Goal: Navigation & Orientation: Find specific page/section

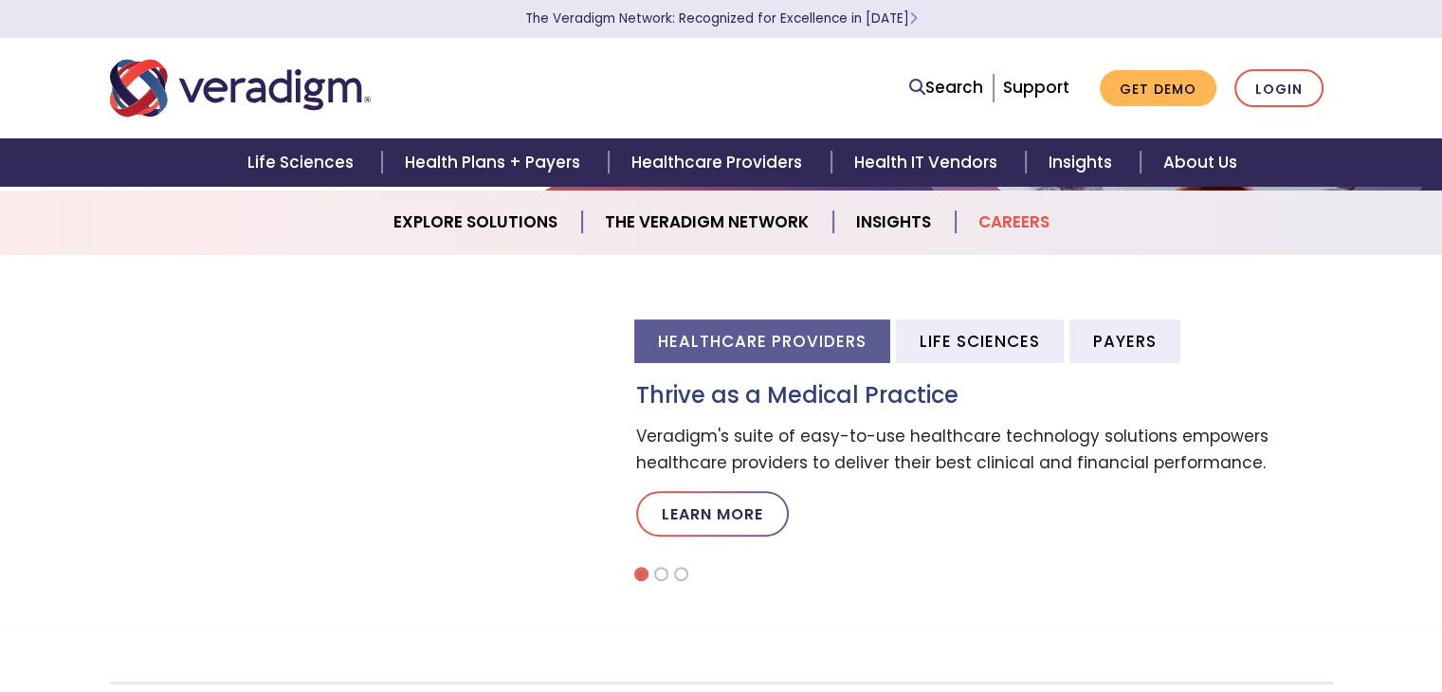
click at [982, 212] on link "Careers" at bounding box center [1013, 222] width 117 height 48
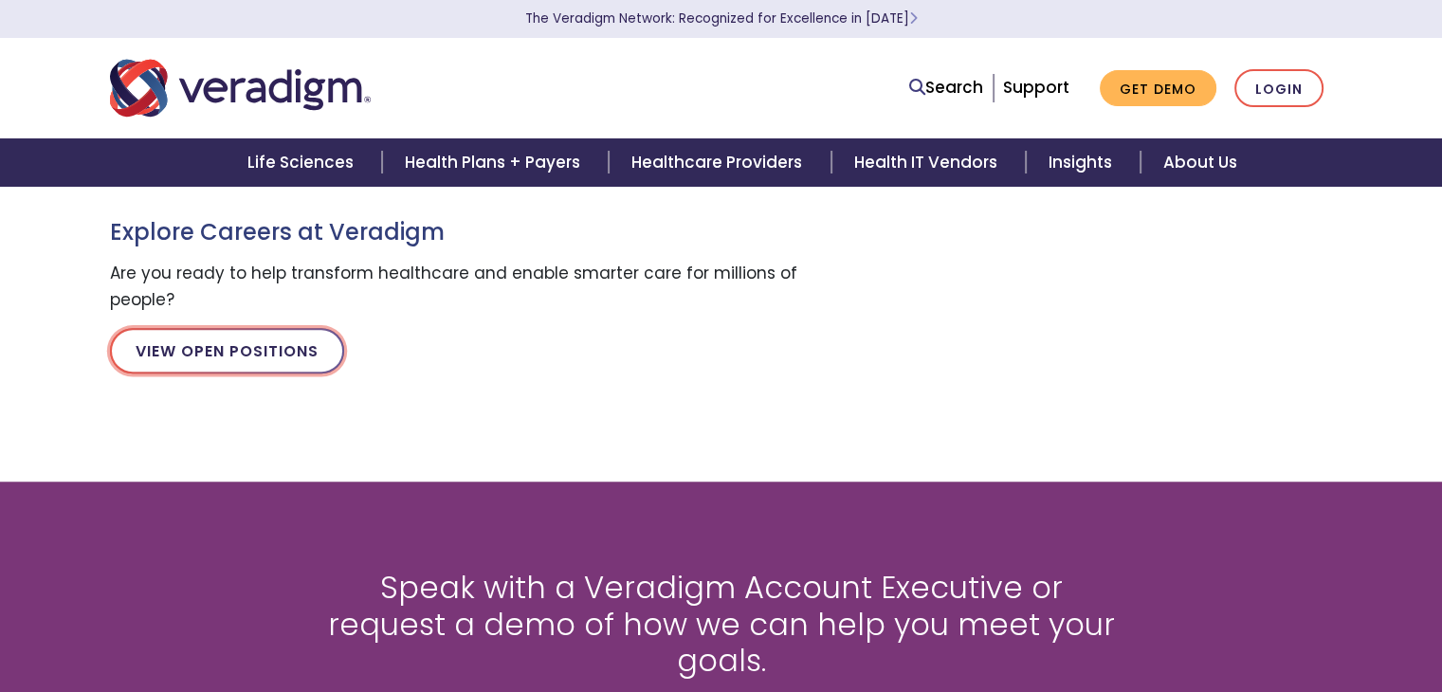
click at [272, 364] on link "View Open Positions" at bounding box center [227, 350] width 234 height 45
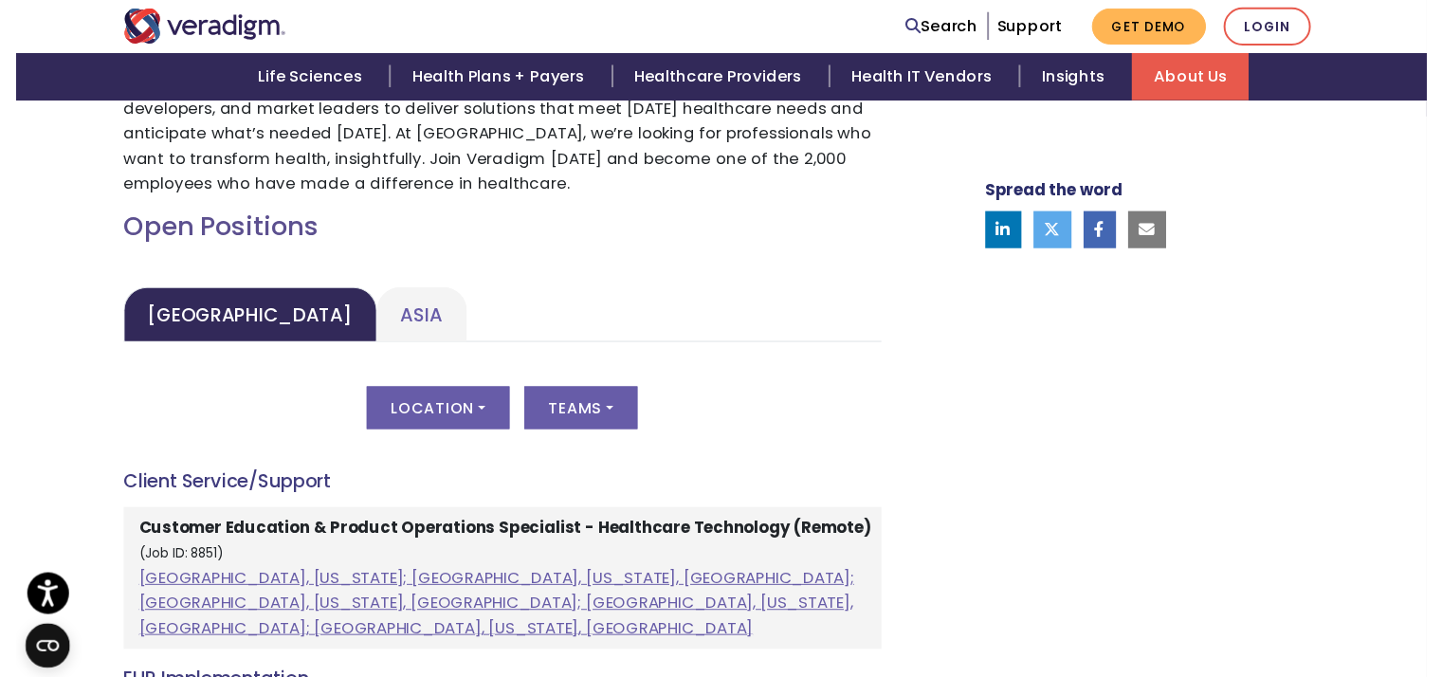
scroll to position [764, 0]
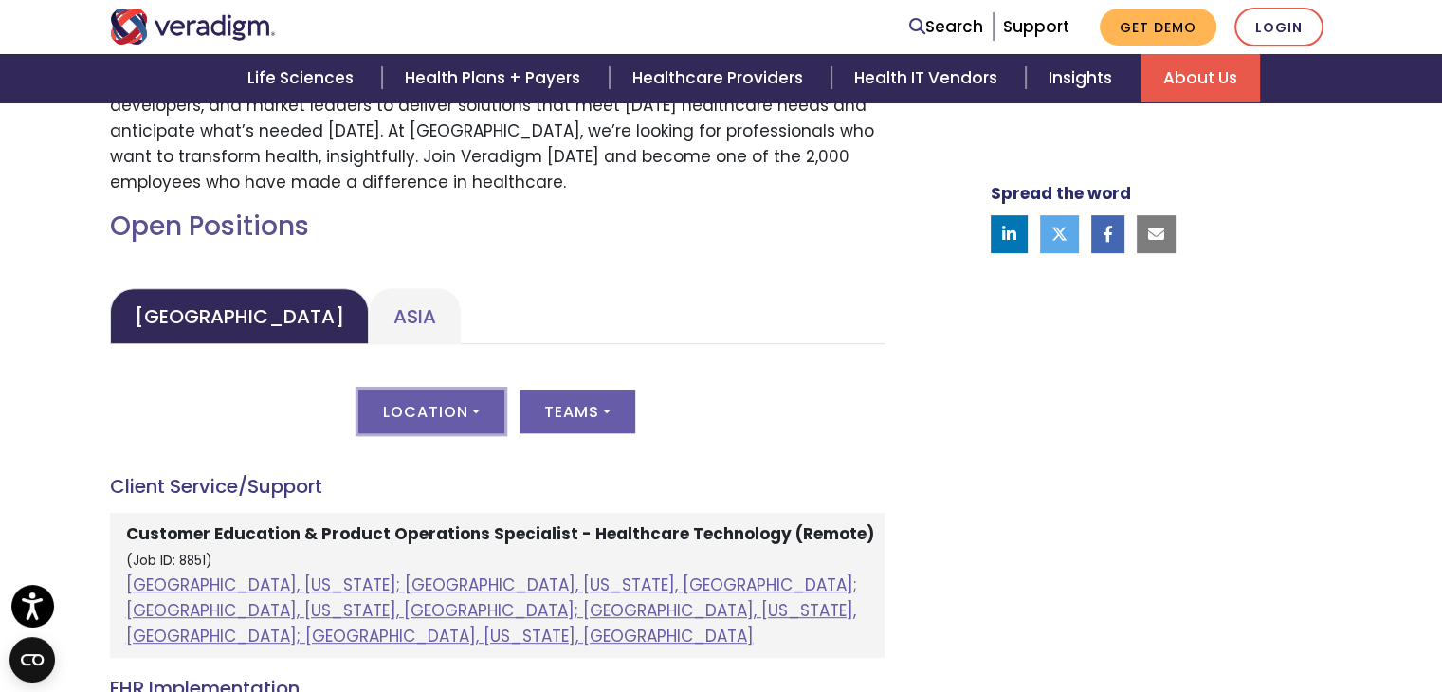
drag, startPoint x: 425, startPoint y: 417, endPoint x: 391, endPoint y: 403, distance: 37.0
click at [391, 403] on button "Location" at bounding box center [431, 412] width 146 height 44
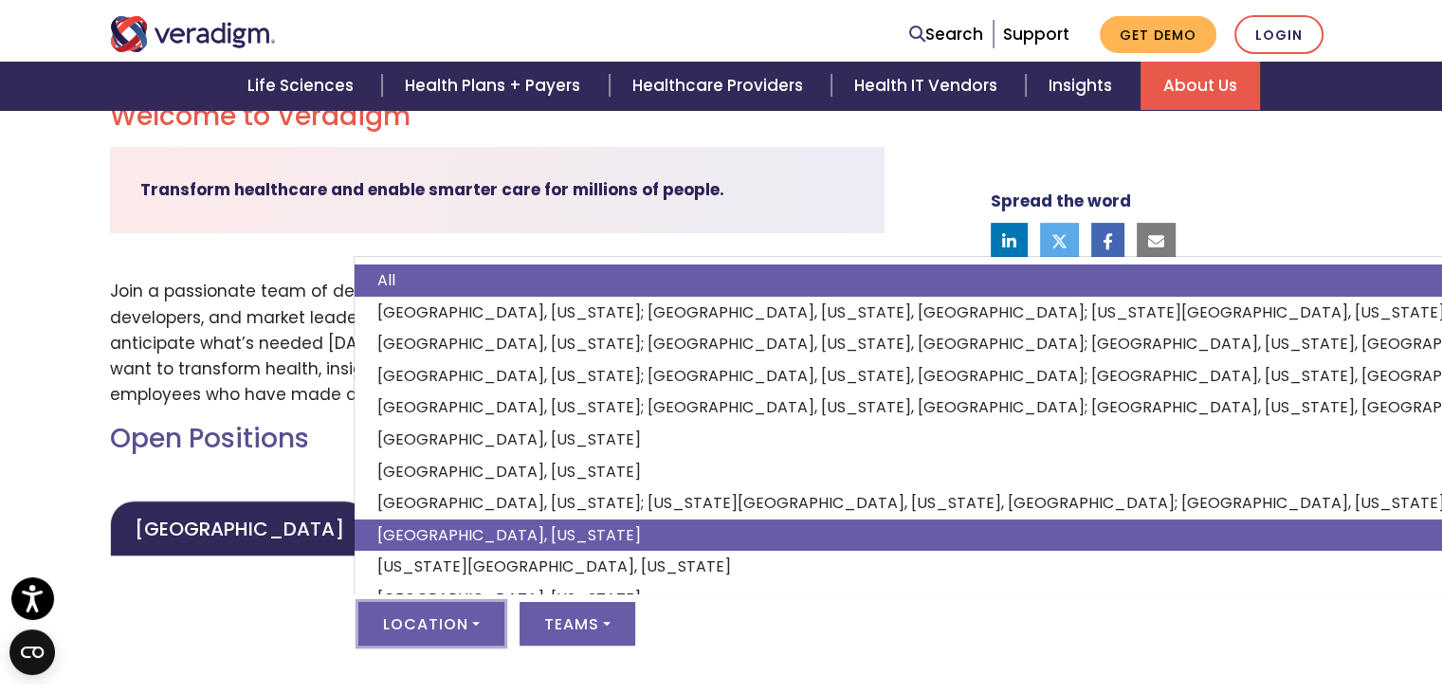
scroll to position [560, 0]
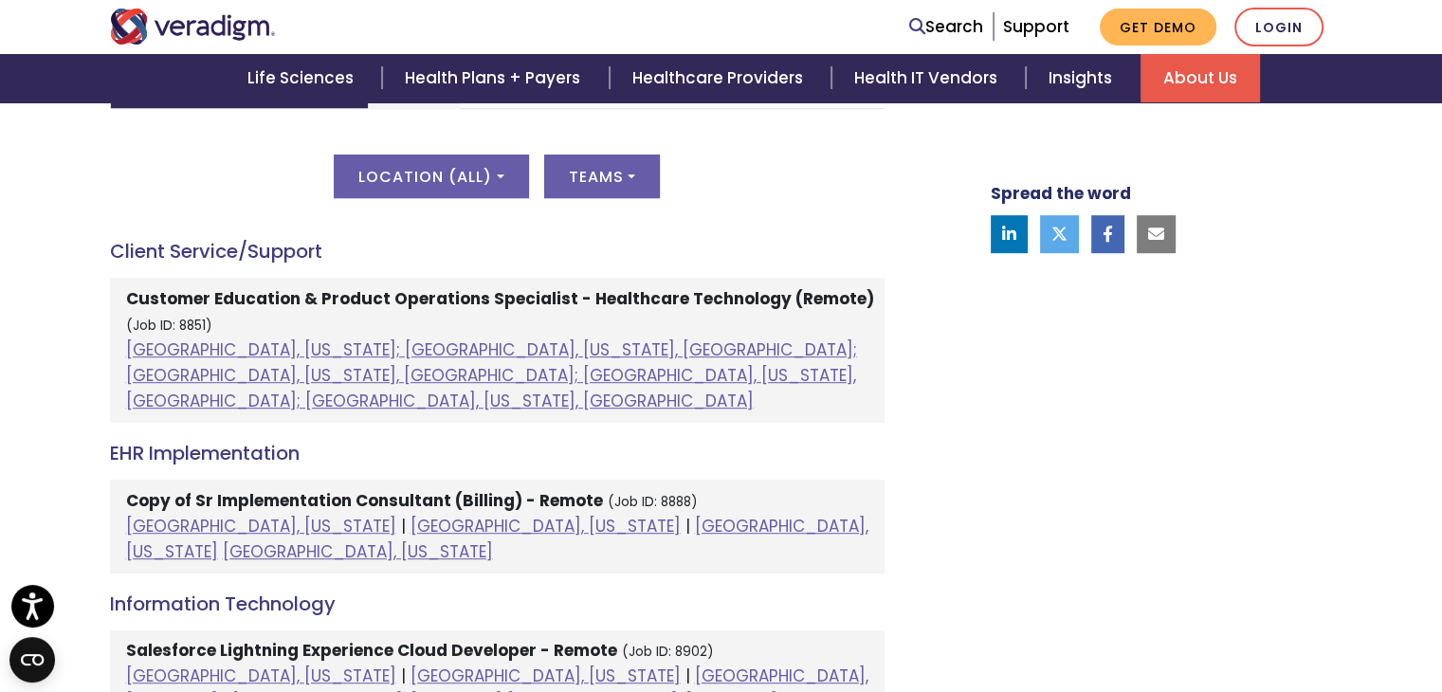
scroll to position [946, 0]
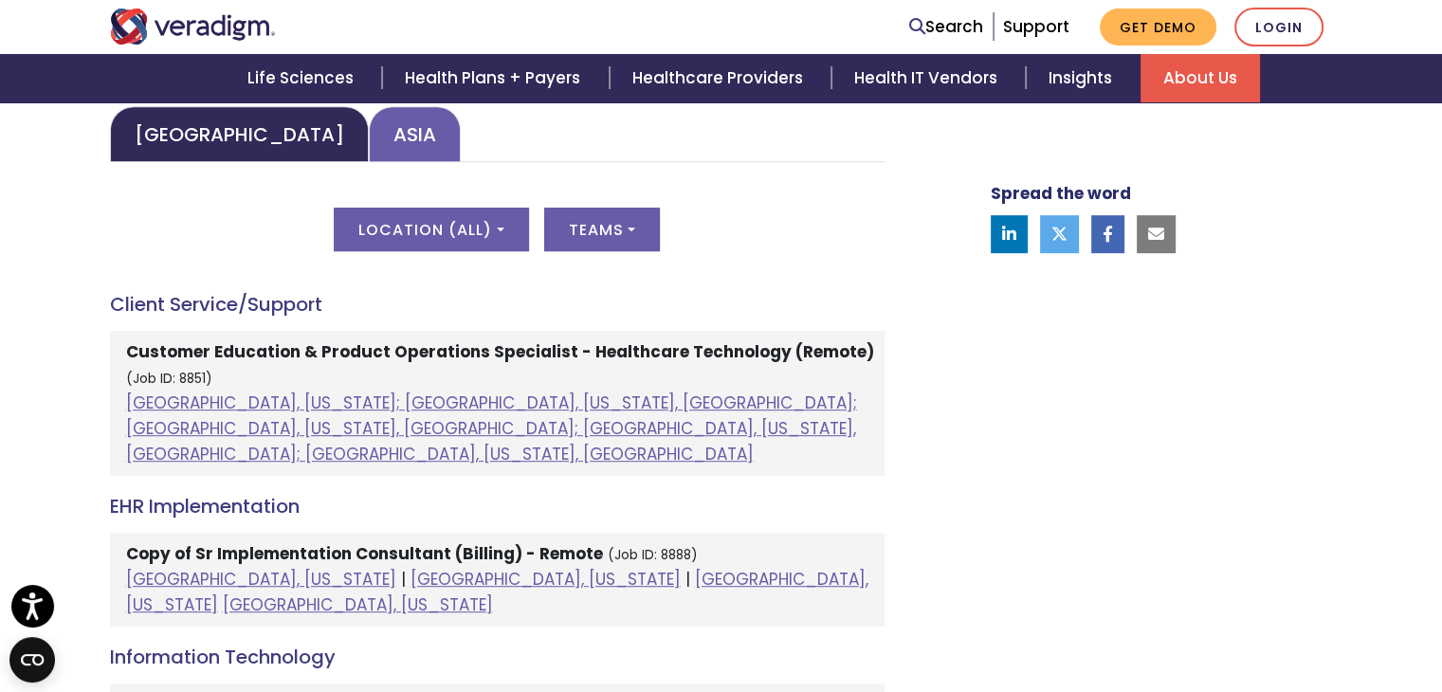
click at [369, 155] on link "Asia" at bounding box center [415, 134] width 92 height 56
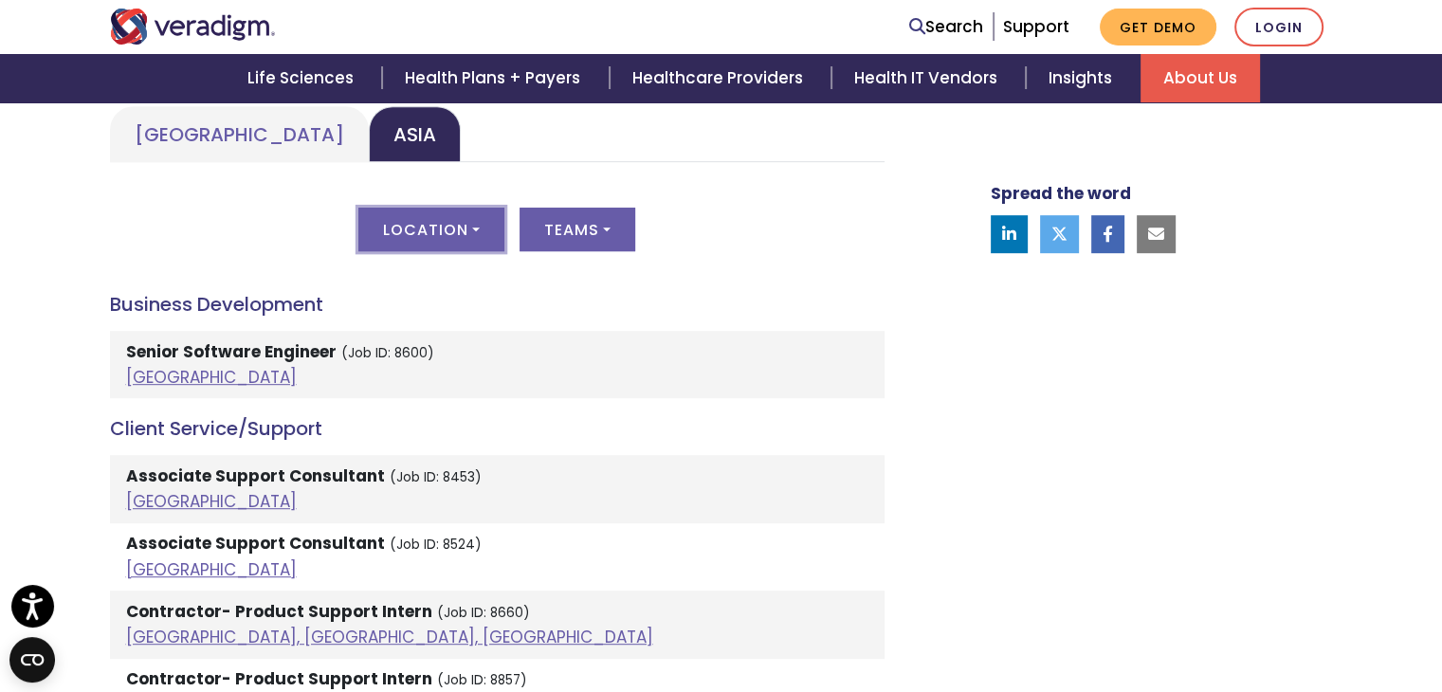
click at [406, 220] on button "Location" at bounding box center [431, 230] width 146 height 44
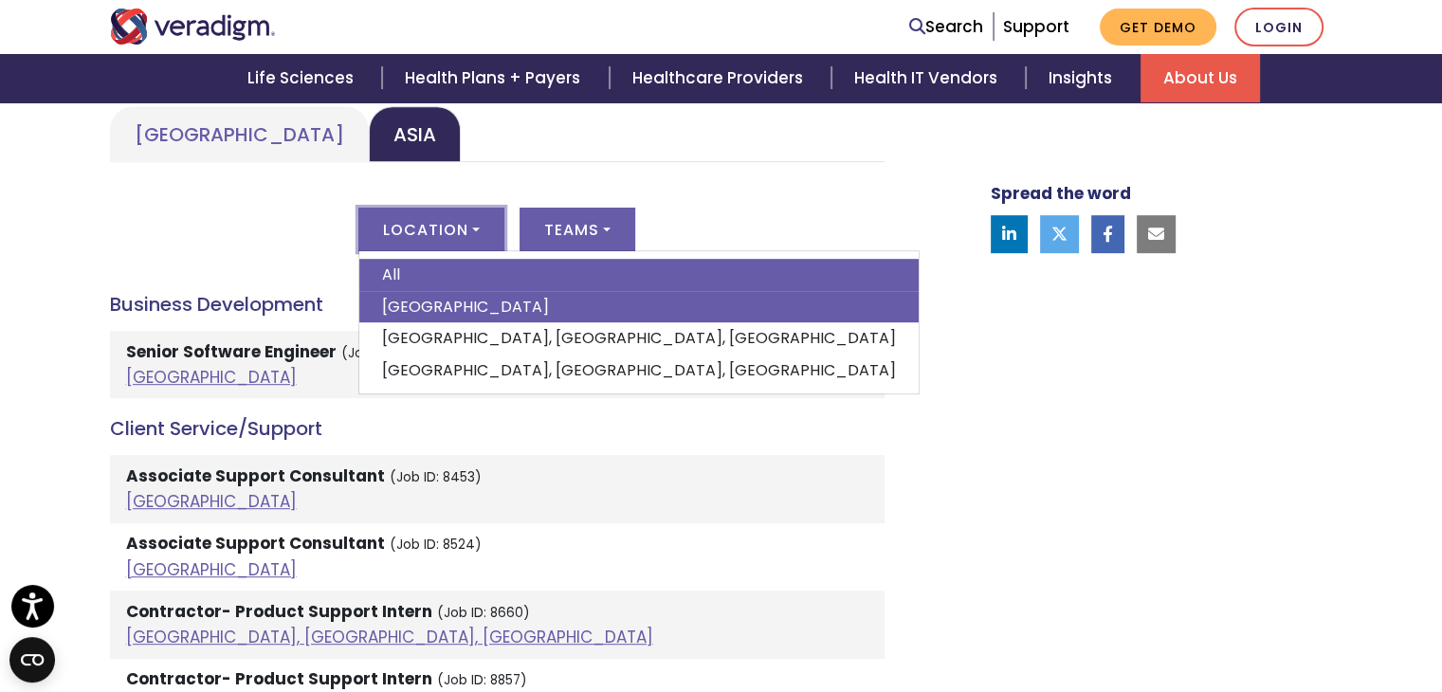
click at [450, 302] on link "India" at bounding box center [638, 307] width 559 height 32
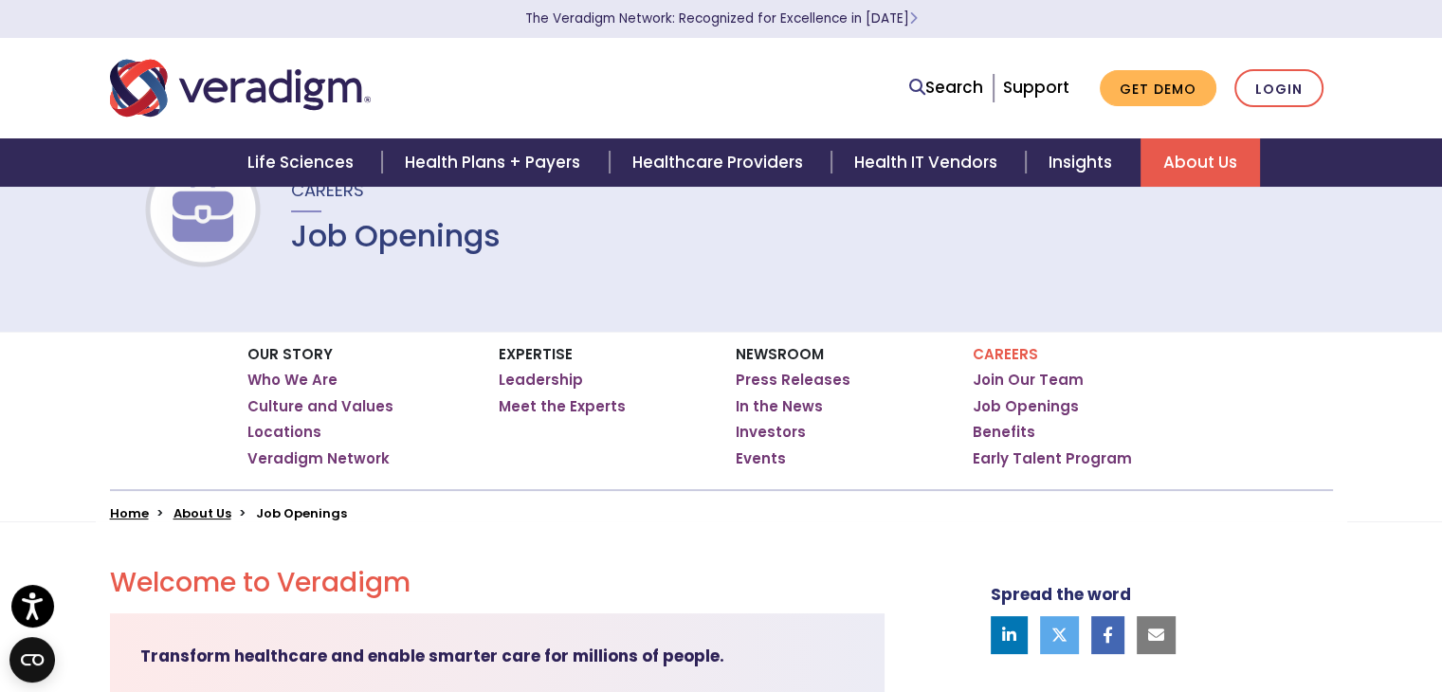
scroll to position [0, 0]
